Goal: Find specific fact

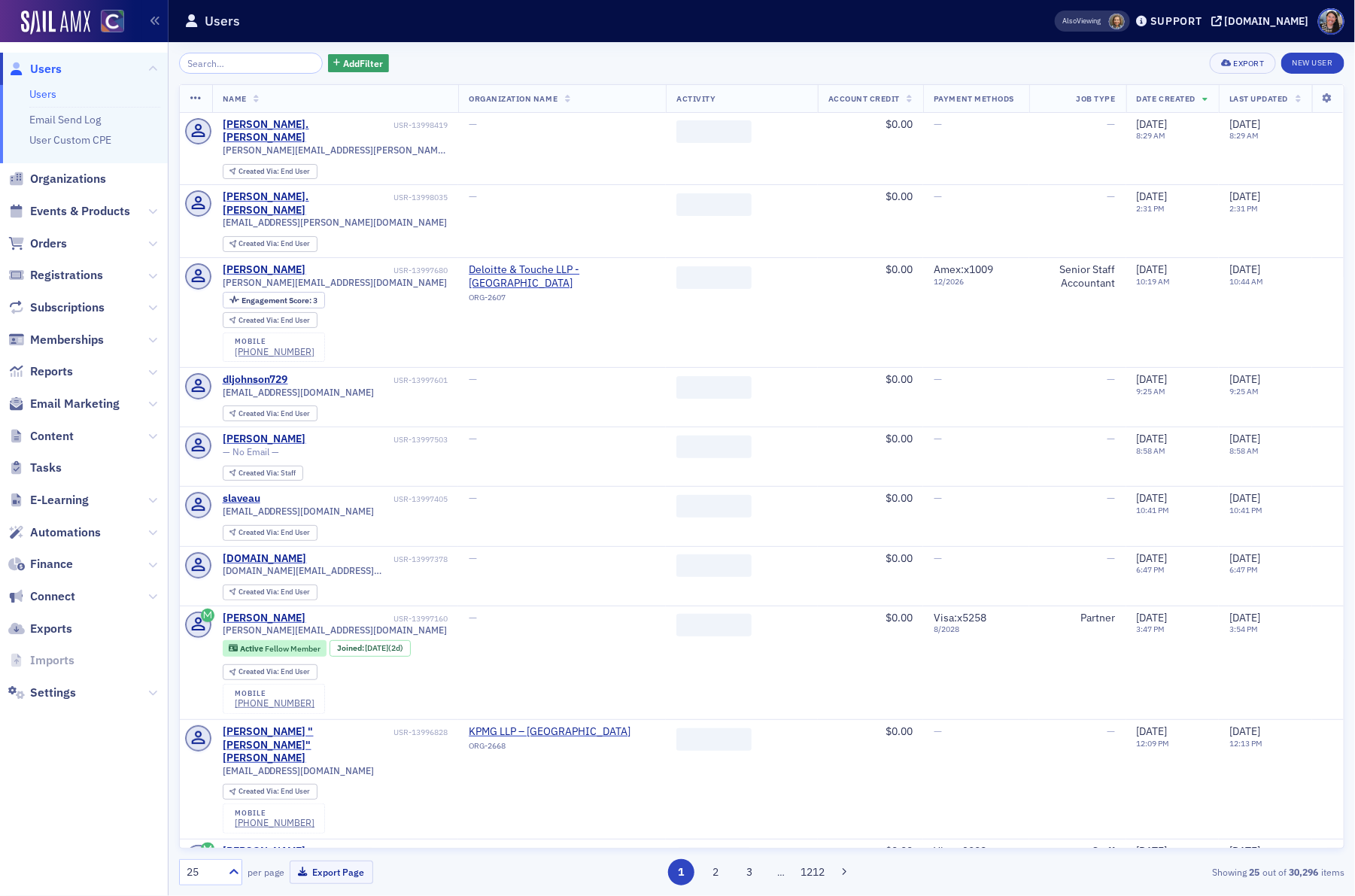
click at [247, 66] on input "search" at bounding box center [251, 63] width 144 height 21
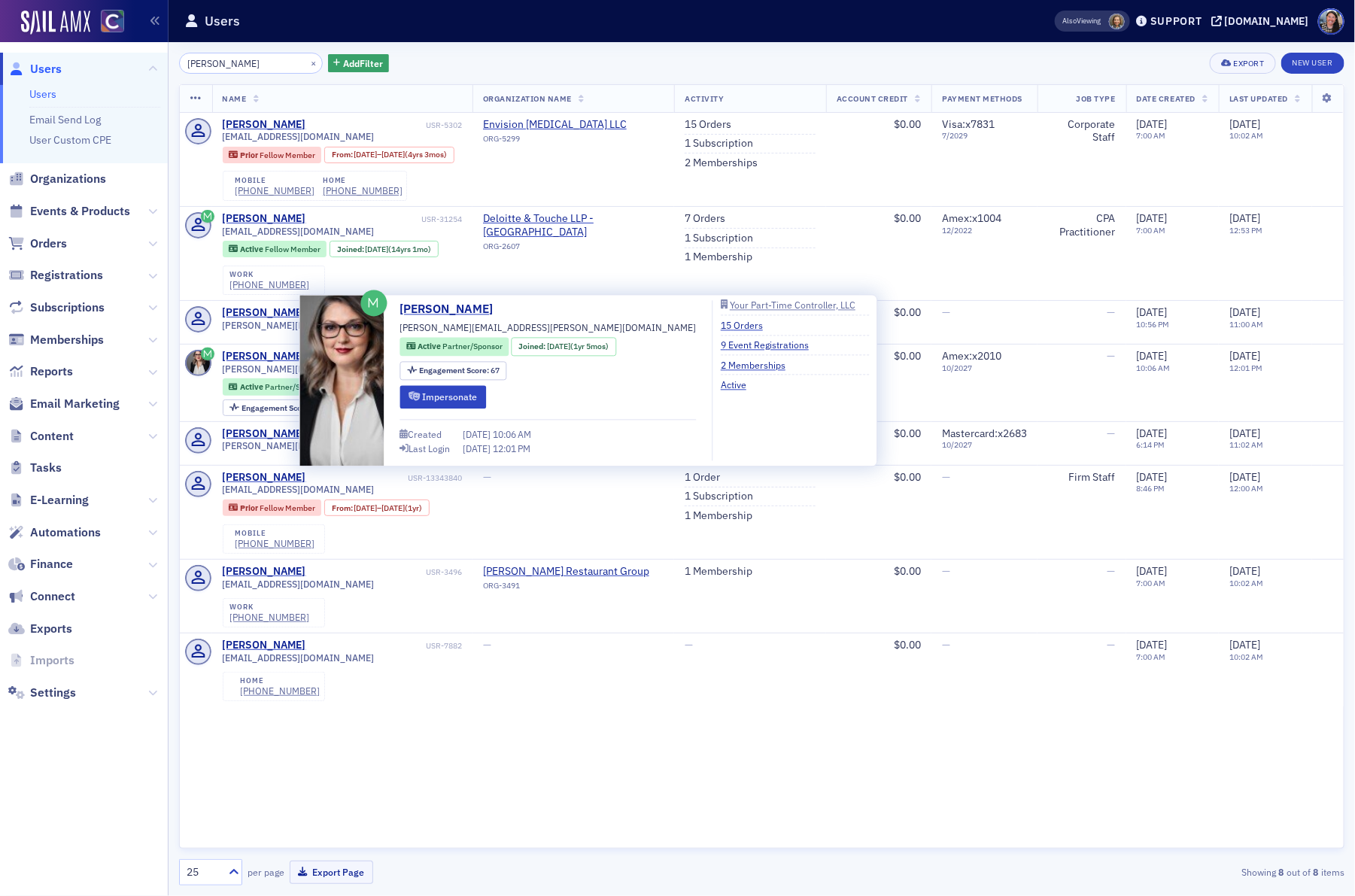
type input "aimee"
click at [498, 309] on div "Aimee Pourciau aimee.pourciau@yptc.com Active Partner/Sponsor Joined : 3/11/202…" at bounding box center [548, 381] width 296 height 160
click at [496, 311] on icon at bounding box center [500, 309] width 8 height 8
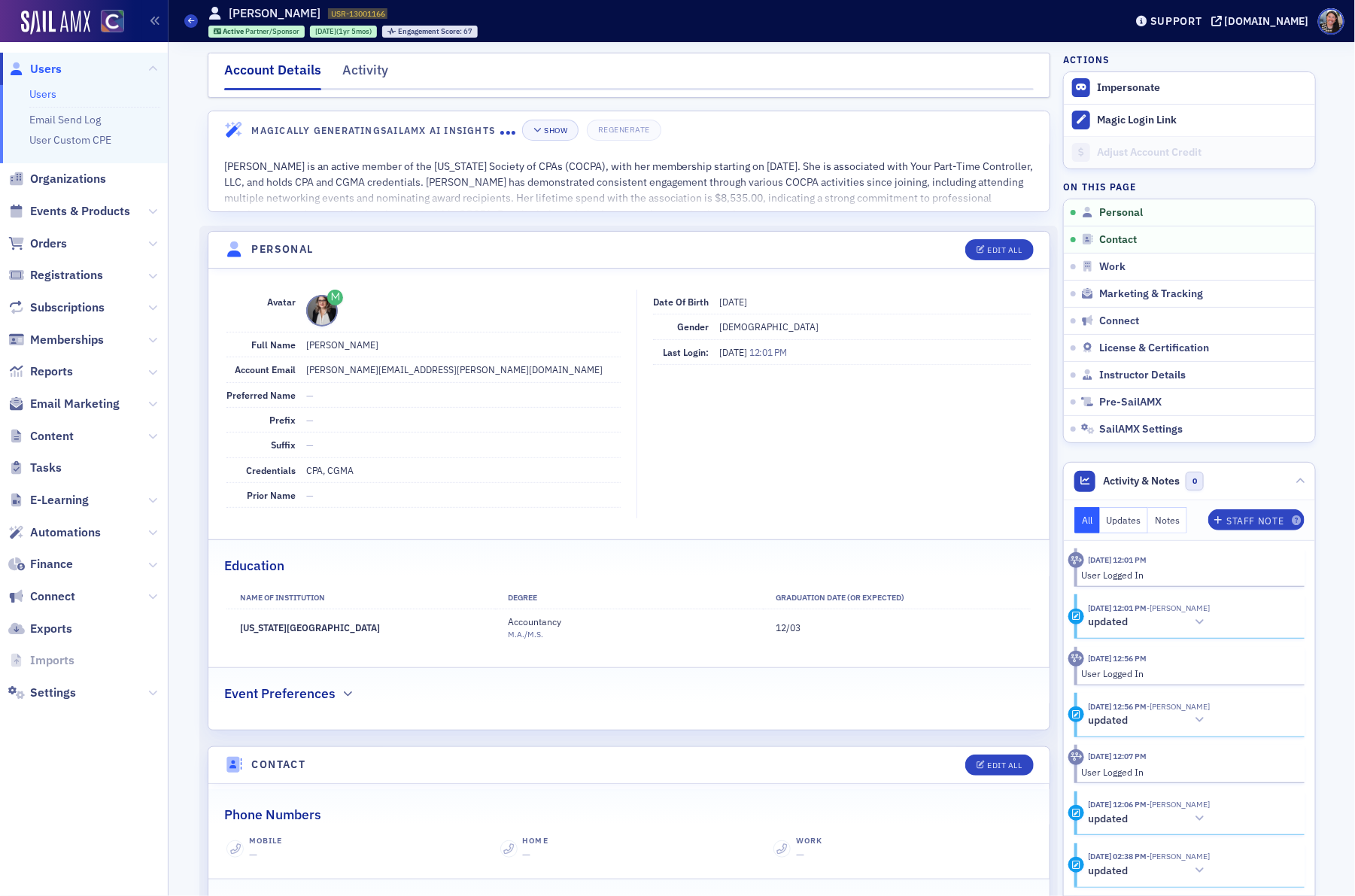
click at [548, 548] on div "Education" at bounding box center [629, 558] width 810 height 36
click at [367, 347] on dd "Aimee Pourciau" at bounding box center [463, 345] width 314 height 24
drag, startPoint x: 369, startPoint y: 347, endPoint x: 304, endPoint y: 349, distance: 65.0
click at [304, 349] on div "Full Name Aimee Pourciau" at bounding box center [423, 345] width 394 height 25
copy dd "Aimee Pourciau"
